Goal: Download file/media

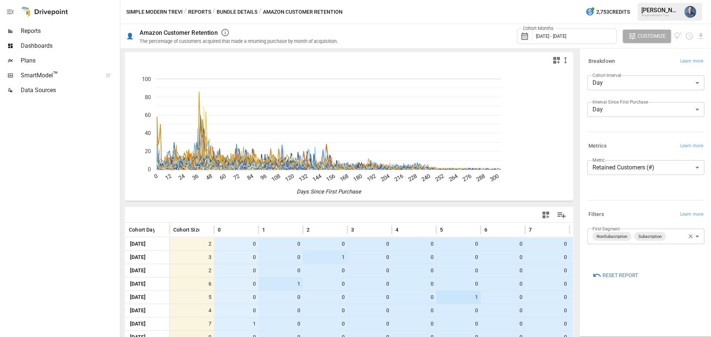
click at [680, 0] on body "Reports Dashboards Plans SmartModel ™ Data Sources Simple Modern Trevi / Report…" at bounding box center [355, 0] width 711 height 0
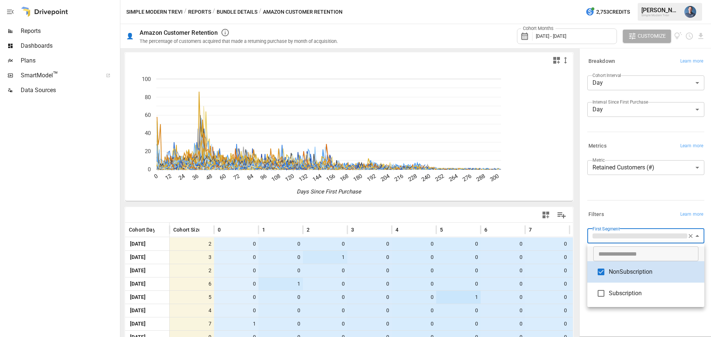
type input "**********"
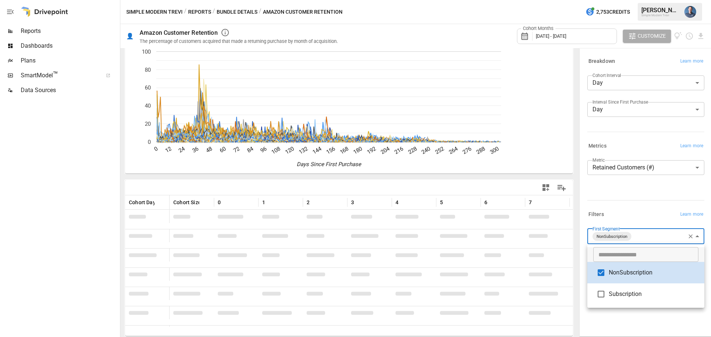
click at [700, 38] on div at bounding box center [355, 168] width 711 height 337
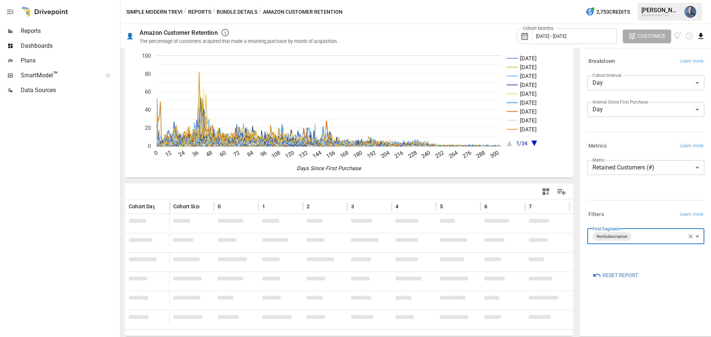
scroll to position [148, 0]
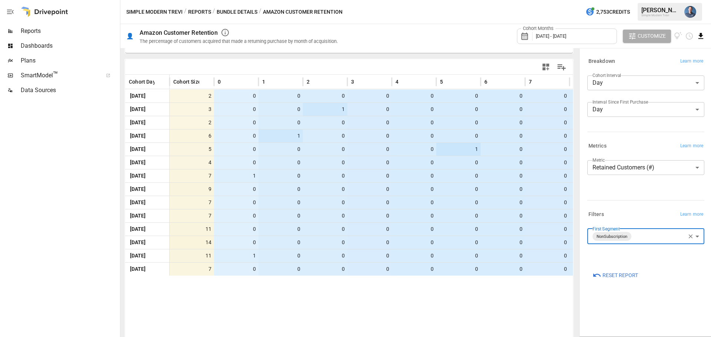
click at [701, 35] on icon "Download report" at bounding box center [700, 36] width 5 height 6
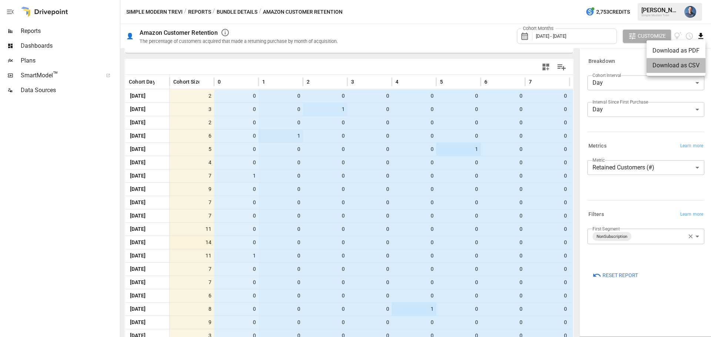
click at [668, 66] on li "Download as CSV" at bounding box center [675, 65] width 59 height 15
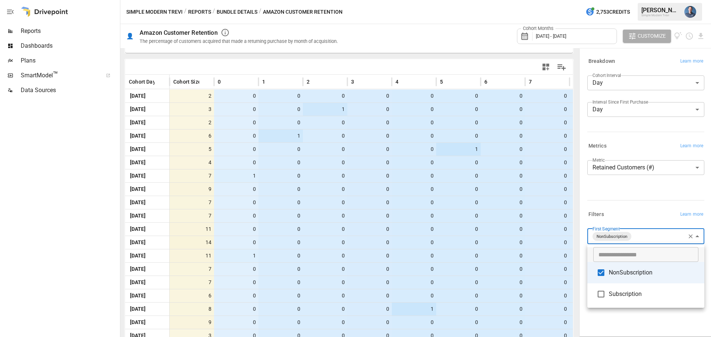
click at [638, 0] on body "Reports Dashboards Plans SmartModel ™ Data Sources Simple Modern Trevi / Report…" at bounding box center [355, 0] width 711 height 0
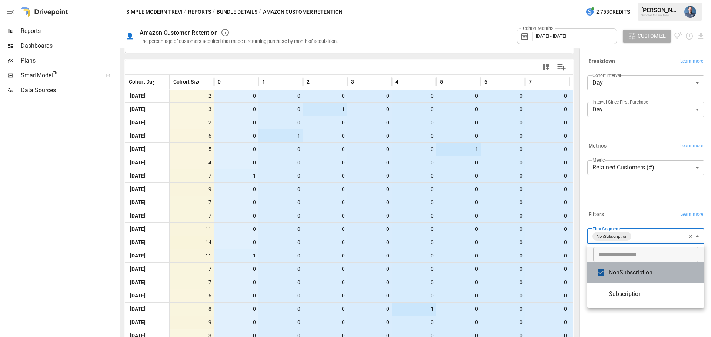
click at [633, 268] on li "NonSubscription" at bounding box center [645, 272] width 117 height 21
click at [632, 292] on span "Subscription" at bounding box center [654, 294] width 90 height 9
type input "**********"
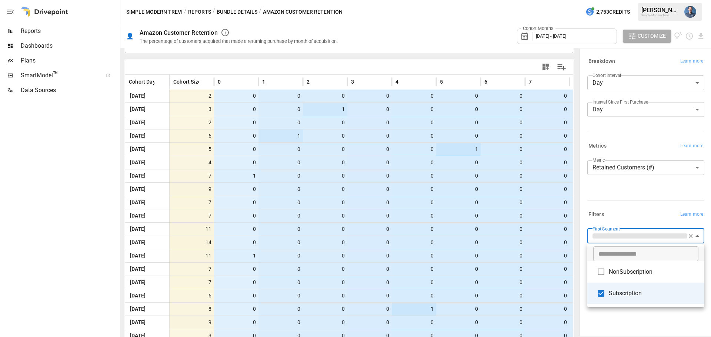
scroll to position [27, 0]
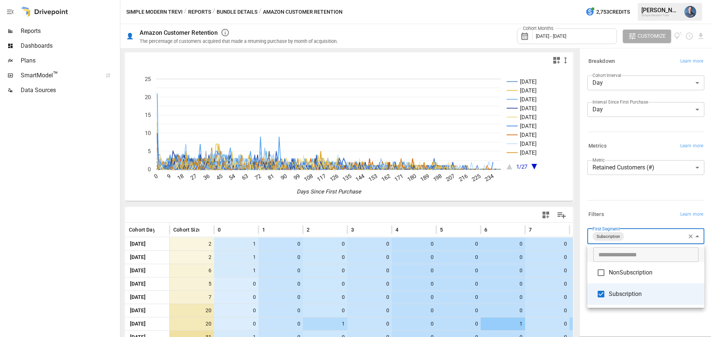
scroll to position [148, 0]
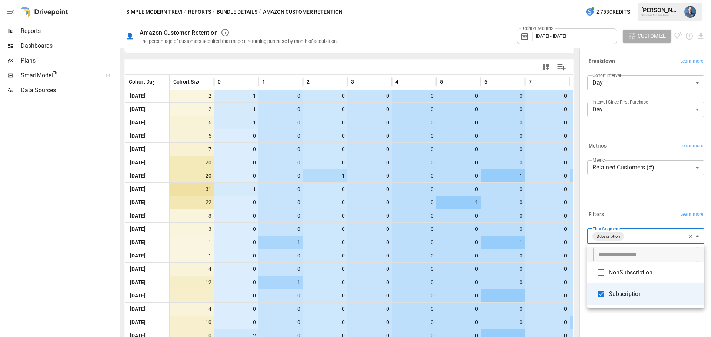
click at [697, 33] on div at bounding box center [355, 168] width 711 height 337
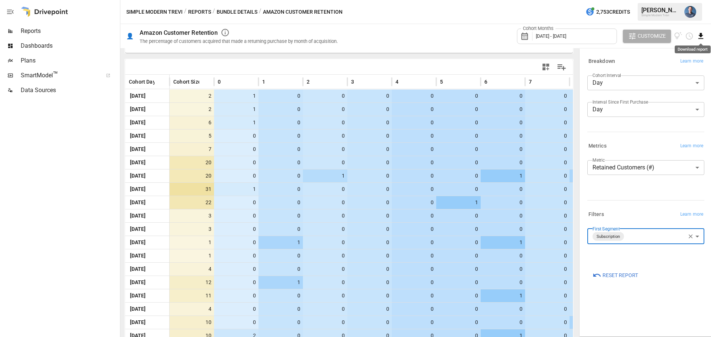
click at [702, 37] on icon "Download report" at bounding box center [700, 36] width 9 height 9
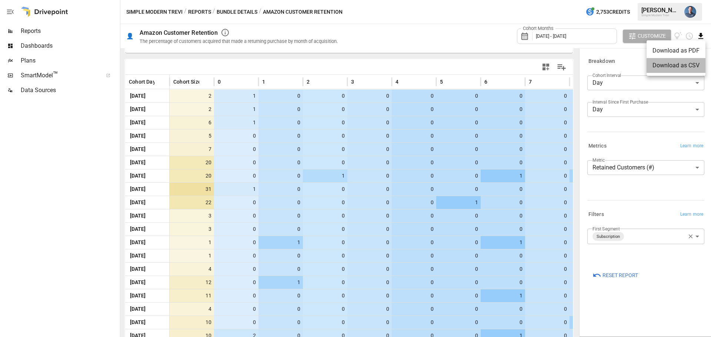
click at [683, 66] on li "Download as CSV" at bounding box center [675, 65] width 59 height 15
